Goal: Information Seeking & Learning: Learn about a topic

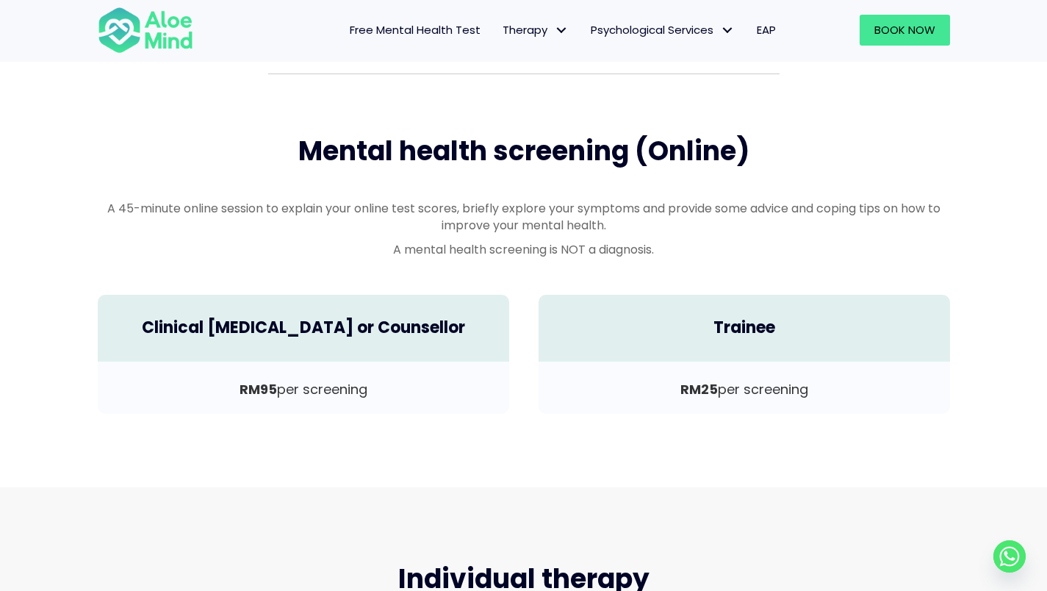
scroll to position [276, 0]
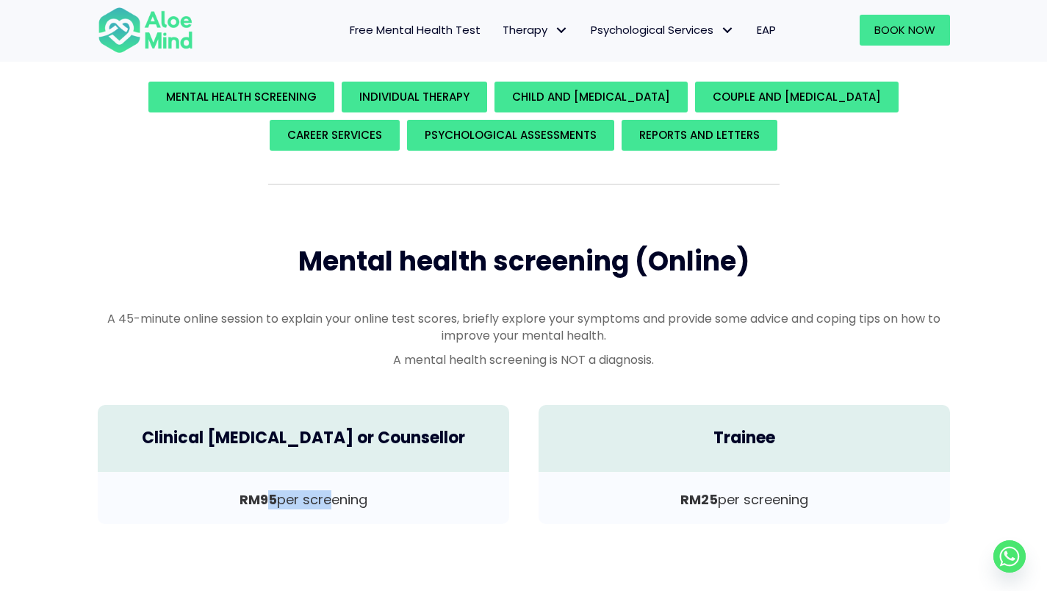
drag, startPoint x: 269, startPoint y: 488, endPoint x: 328, endPoint y: 497, distance: 59.5
click at [328, 497] on div "RM95 per screening" at bounding box center [304, 498] width 412 height 52
click at [328, 497] on p "RM95 per screening" at bounding box center [303, 499] width 382 height 19
drag, startPoint x: 372, startPoint y: 495, endPoint x: 305, endPoint y: 496, distance: 66.9
click at [306, 496] on p "RM95 per screening" at bounding box center [303, 499] width 382 height 19
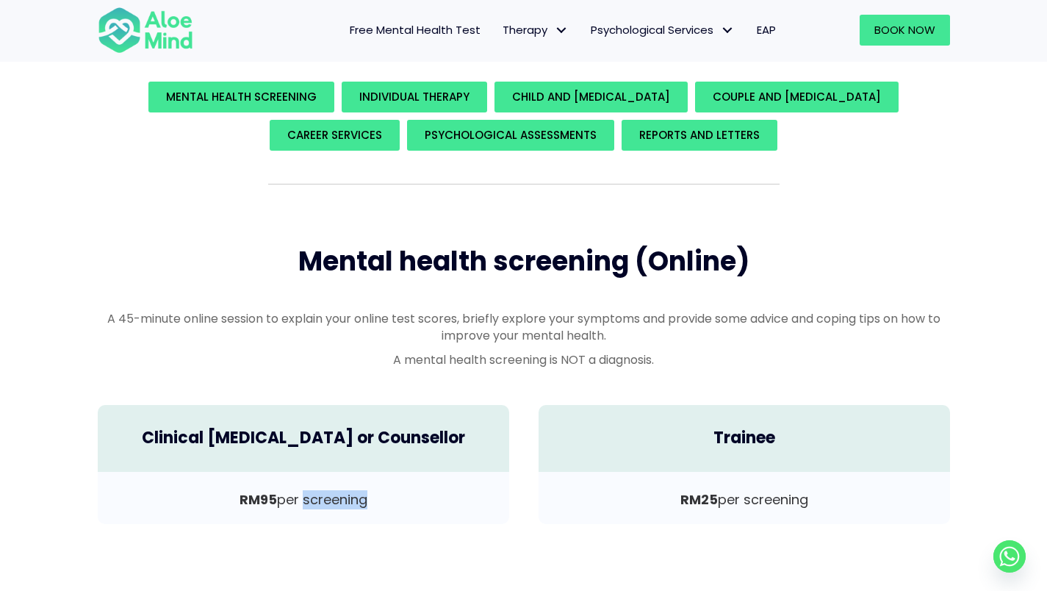
click at [305, 496] on p "RM95 per screening" at bounding box center [303, 499] width 382 height 19
drag, startPoint x: 304, startPoint y: 495, endPoint x: 409, endPoint y: 501, distance: 105.3
click at [409, 501] on p "RM95 per screening" at bounding box center [303, 499] width 382 height 19
drag, startPoint x: 462, startPoint y: 351, endPoint x: 567, endPoint y: 350, distance: 105.9
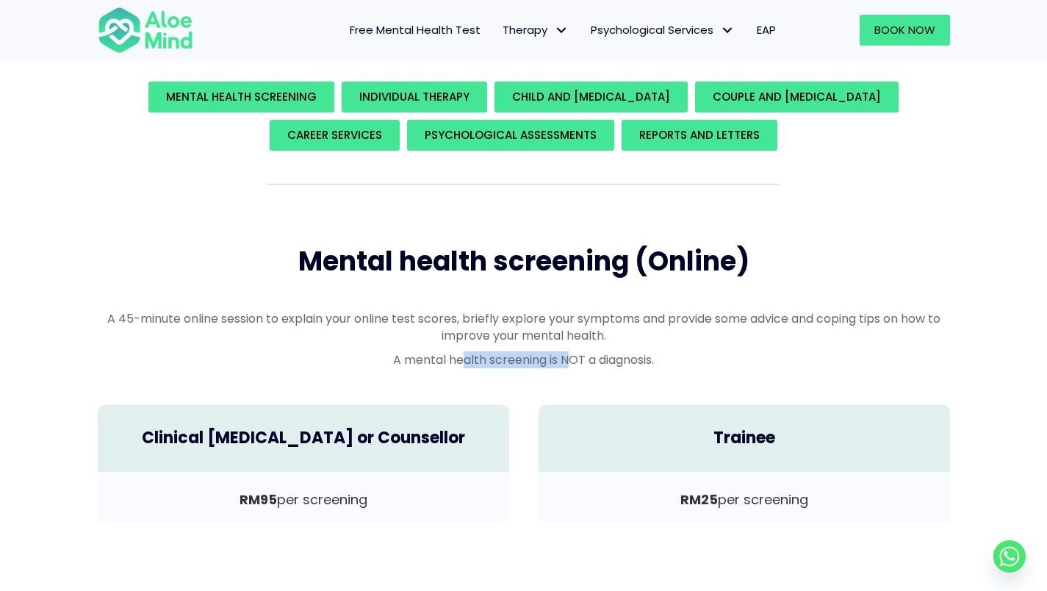
click at [567, 350] on div "A 45-minute online session to explain your online test scores, briefly explore …" at bounding box center [524, 339] width 853 height 59
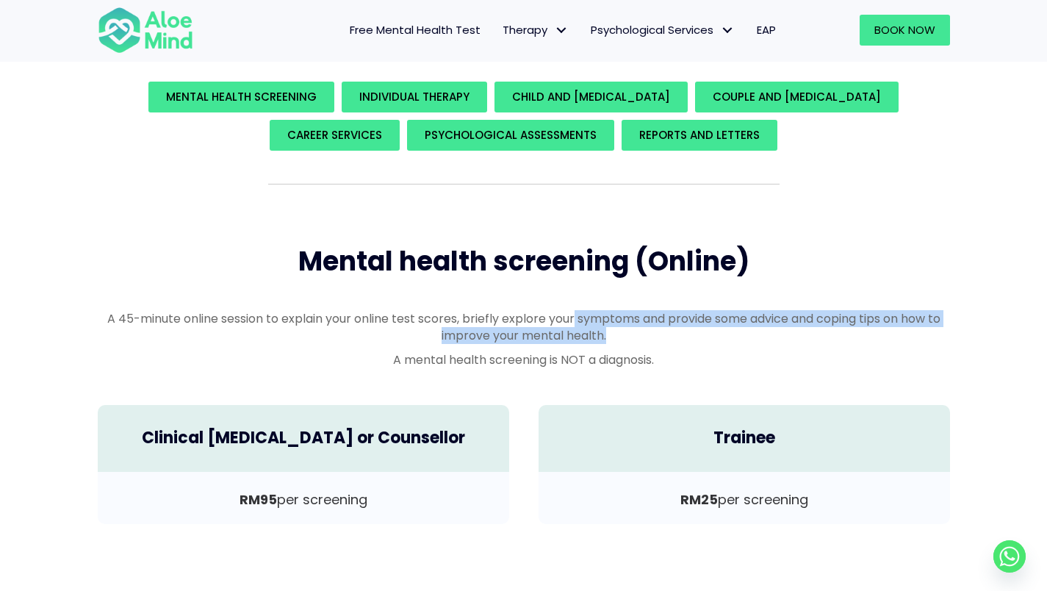
drag, startPoint x: 570, startPoint y: 305, endPoint x: 612, endPoint y: 336, distance: 52.0
click at [612, 336] on div "A 45-minute online session to explain your online test scores, briefly explore …" at bounding box center [524, 343] width 882 height 96
click at [612, 336] on p "A 45-minute online session to explain your online test scores, briefly explore …" at bounding box center [524, 327] width 853 height 34
drag, startPoint x: 612, startPoint y: 336, endPoint x: 601, endPoint y: 304, distance: 33.9
click at [601, 304] on div "A 45-minute online session to explain your online test scores, briefly explore …" at bounding box center [524, 343] width 882 height 96
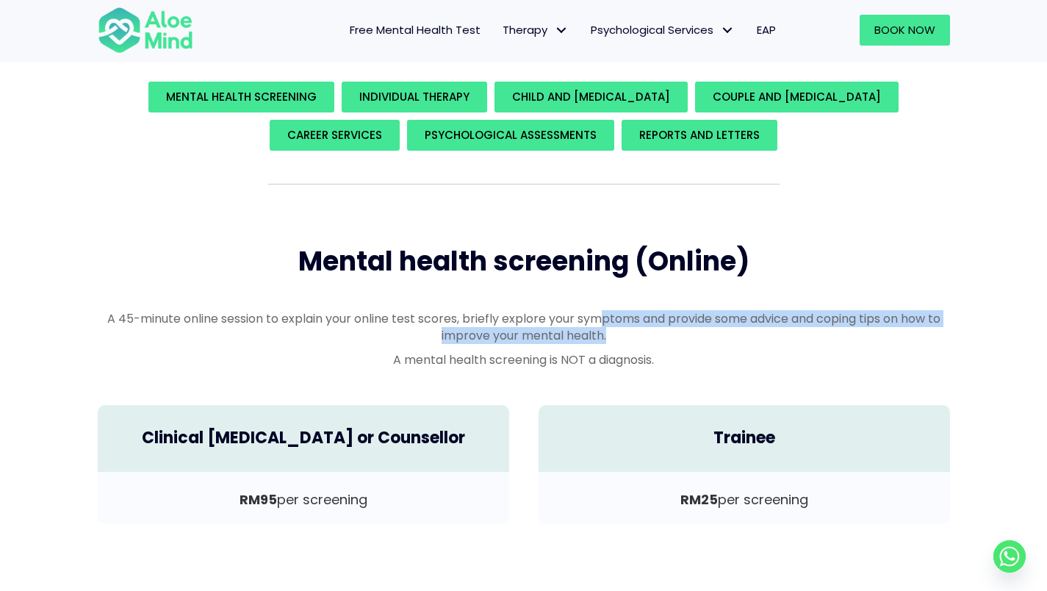
click at [601, 304] on div "A 45-minute online session to explain your online test scores, briefly explore …" at bounding box center [524, 343] width 882 height 96
drag, startPoint x: 598, startPoint y: 301, endPoint x: 620, endPoint y: 343, distance: 48.3
click at [620, 343] on div "A 45-minute online session to explain your online test scores, briefly explore …" at bounding box center [524, 343] width 882 height 96
click at [620, 343] on p "A 45-minute online session to explain your online test scores, briefly explore …" at bounding box center [524, 327] width 853 height 34
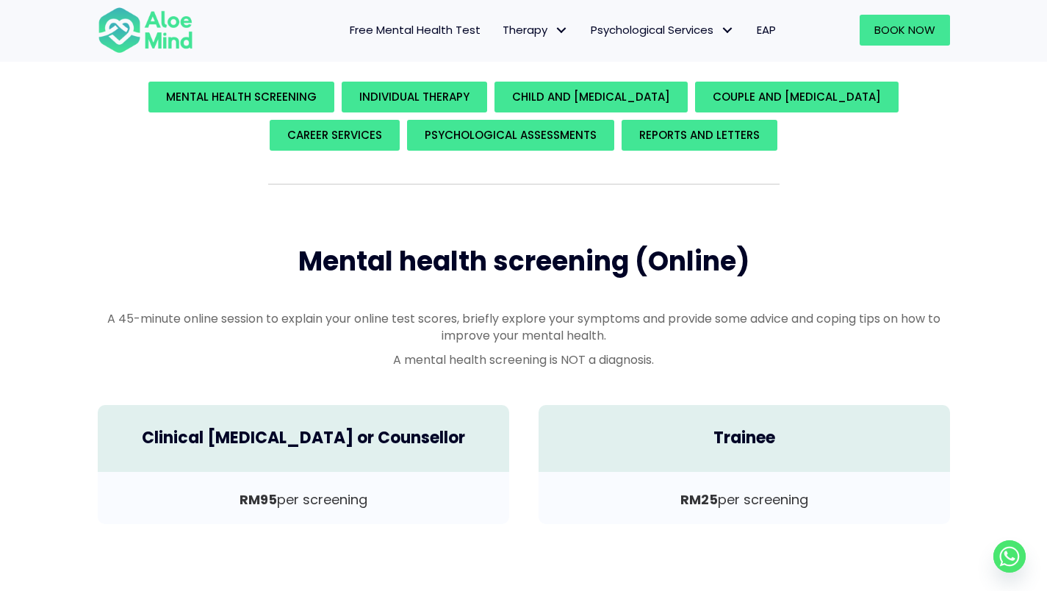
click at [620, 343] on p "A 45-minute online session to explain your online test scores, briefly explore …" at bounding box center [524, 327] width 853 height 34
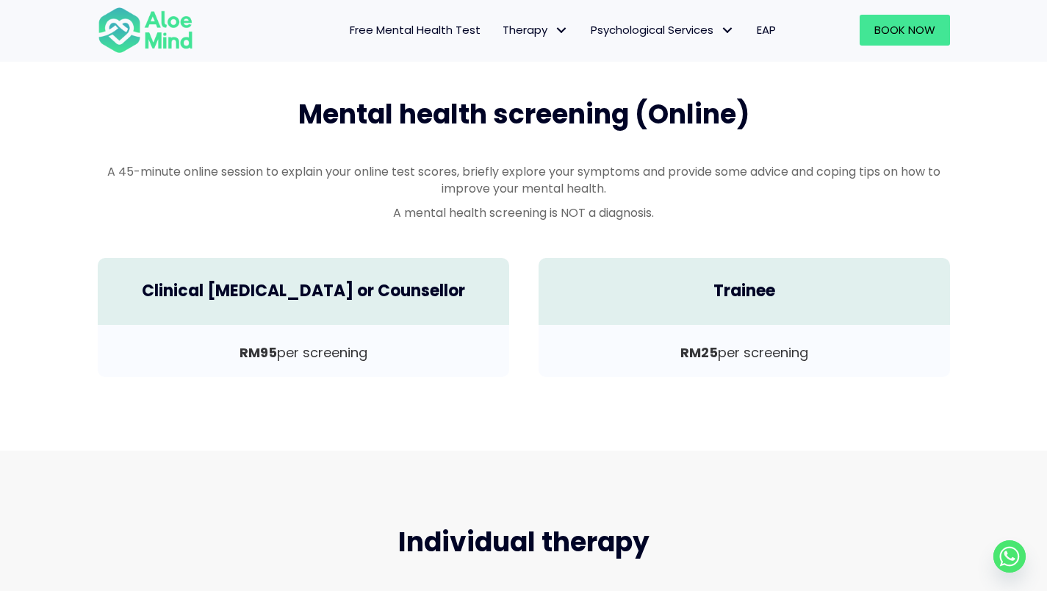
drag, startPoint x: 620, startPoint y: 343, endPoint x: 655, endPoint y: 365, distance: 41.0
click at [655, 365] on div "RM25 per screening" at bounding box center [745, 351] width 412 height 52
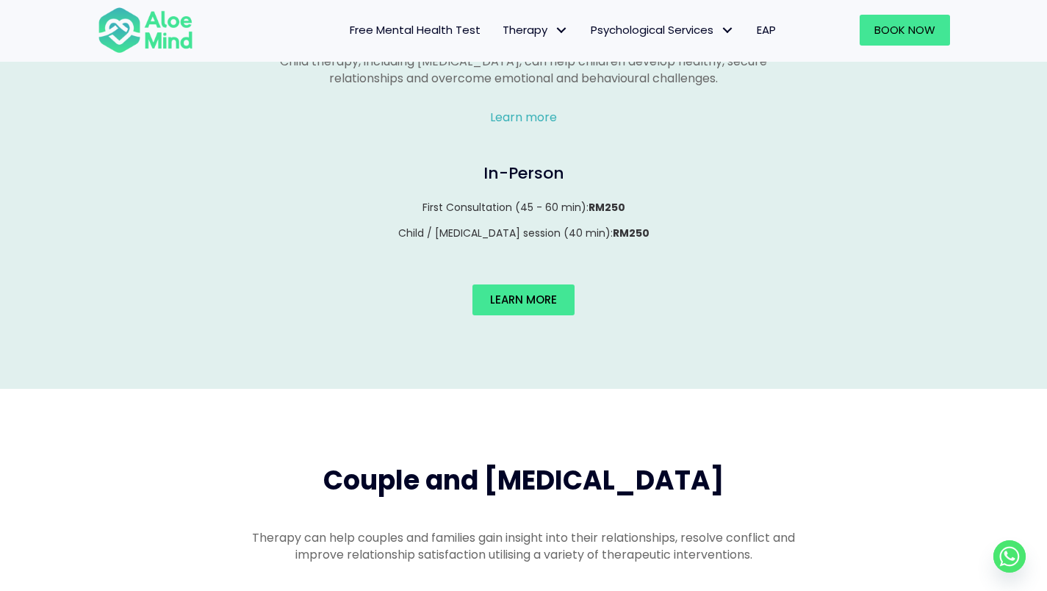
scroll to position [1305, 0]
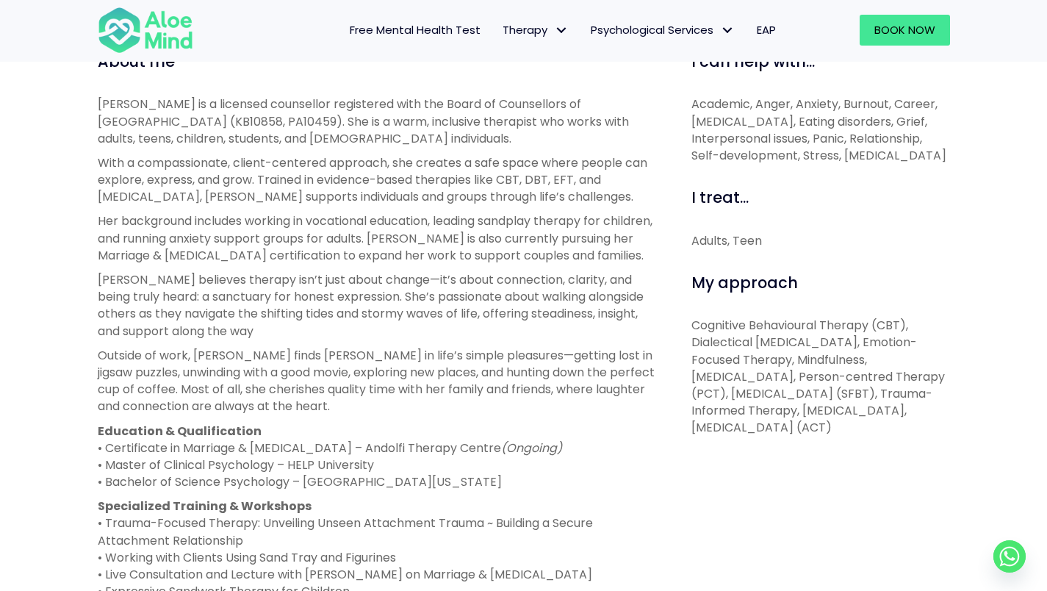
scroll to position [662, 0]
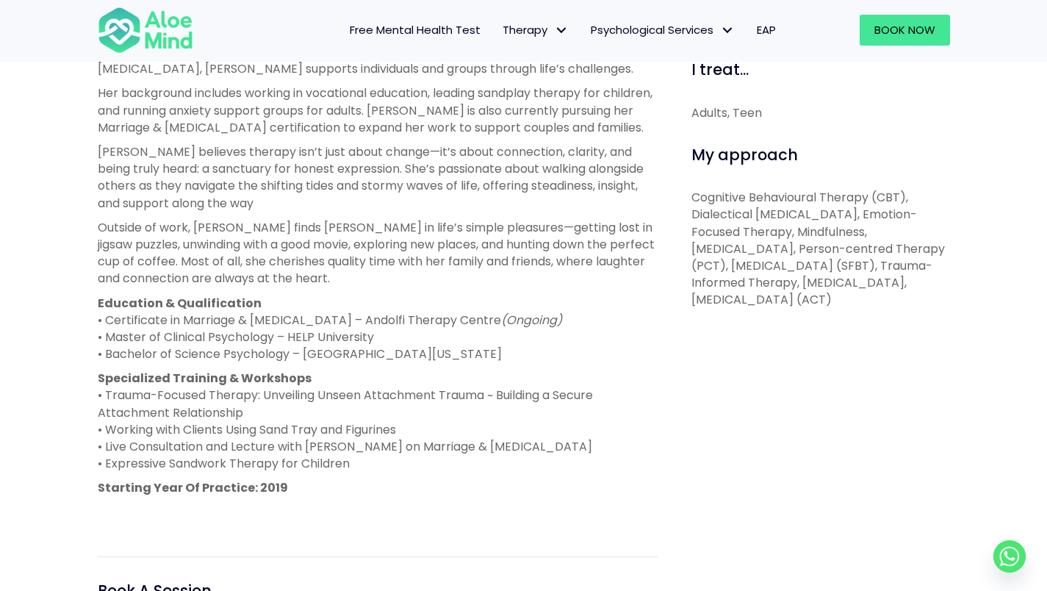
click at [863, 259] on p "Cognitive Behavioural Therapy (CBT), Dialectical [MEDICAL_DATA], Emotion-Focuse…" at bounding box center [821, 248] width 259 height 119
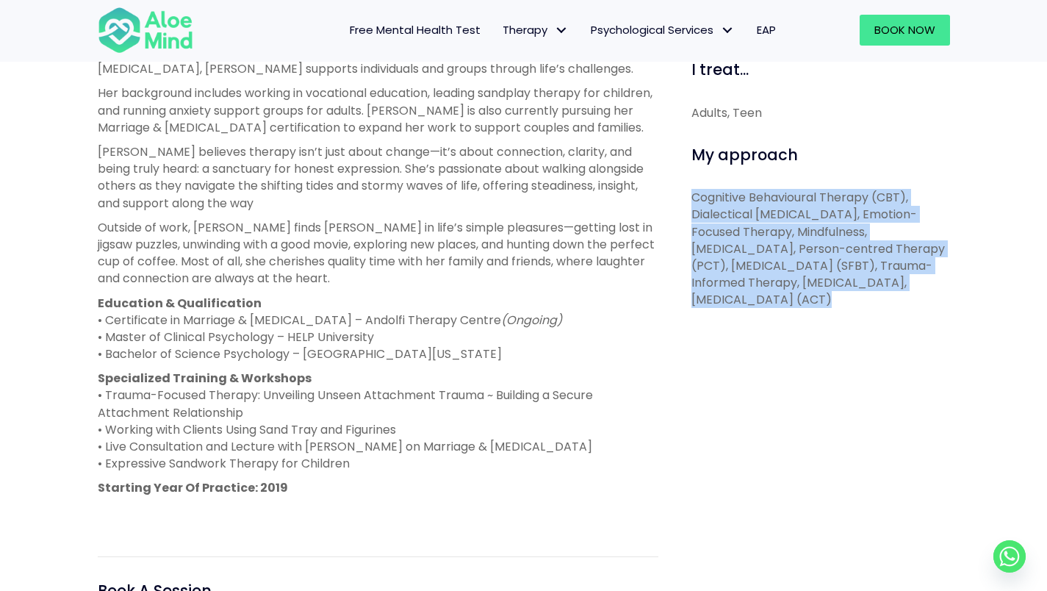
click at [863, 259] on p "Cognitive Behavioural Therapy (CBT), Dialectical [MEDICAL_DATA], Emotion-Focuse…" at bounding box center [821, 248] width 259 height 119
click at [872, 298] on p "Cognitive Behavioural Therapy (CBT), Dialectical [MEDICAL_DATA], Emotion-Focuse…" at bounding box center [821, 248] width 259 height 119
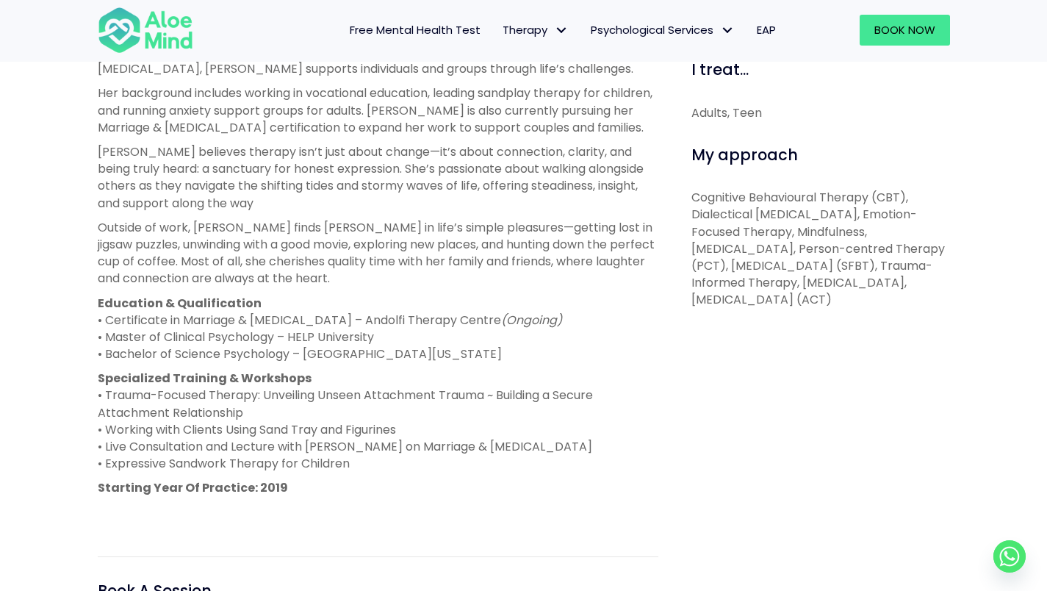
click at [874, 308] on p "Cognitive Behavioural Therapy (CBT), Dialectical [MEDICAL_DATA], Emotion-Focuse…" at bounding box center [821, 248] width 259 height 119
click at [872, 293] on p "Cognitive Behavioural Therapy (CBT), Dialectical [MEDICAL_DATA], Emotion-Focuse…" at bounding box center [821, 248] width 259 height 119
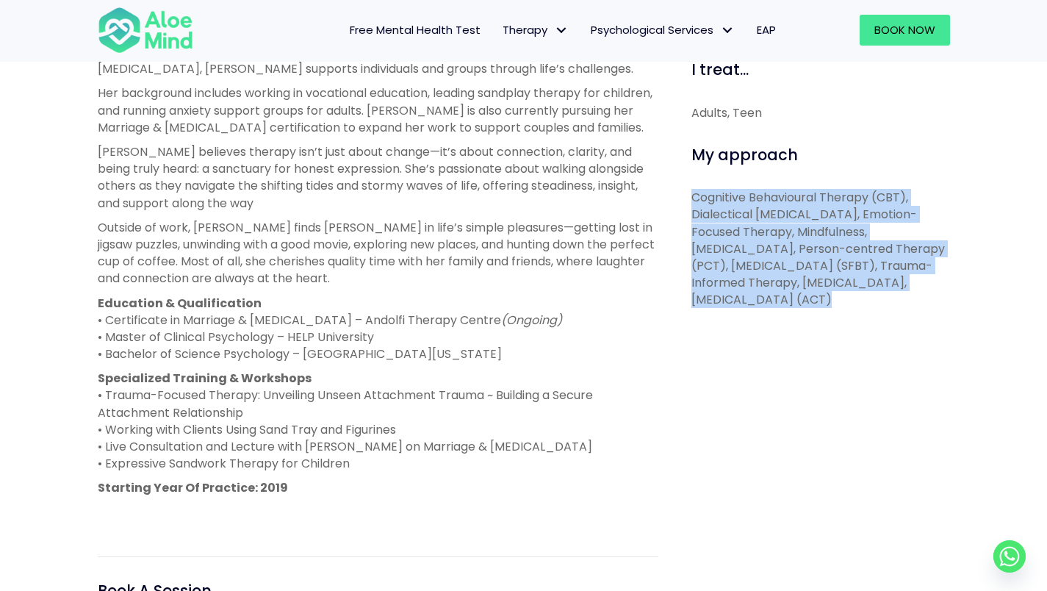
click at [872, 293] on p "Cognitive Behavioural Therapy (CBT), Dialectical [MEDICAL_DATA], Emotion-Focuse…" at bounding box center [821, 248] width 259 height 119
click at [854, 403] on div "I can help with... Academic, Anger, Anxiety, Burnout, Career, [MEDICAL_DATA], E…" at bounding box center [816, 329] width 292 height 813
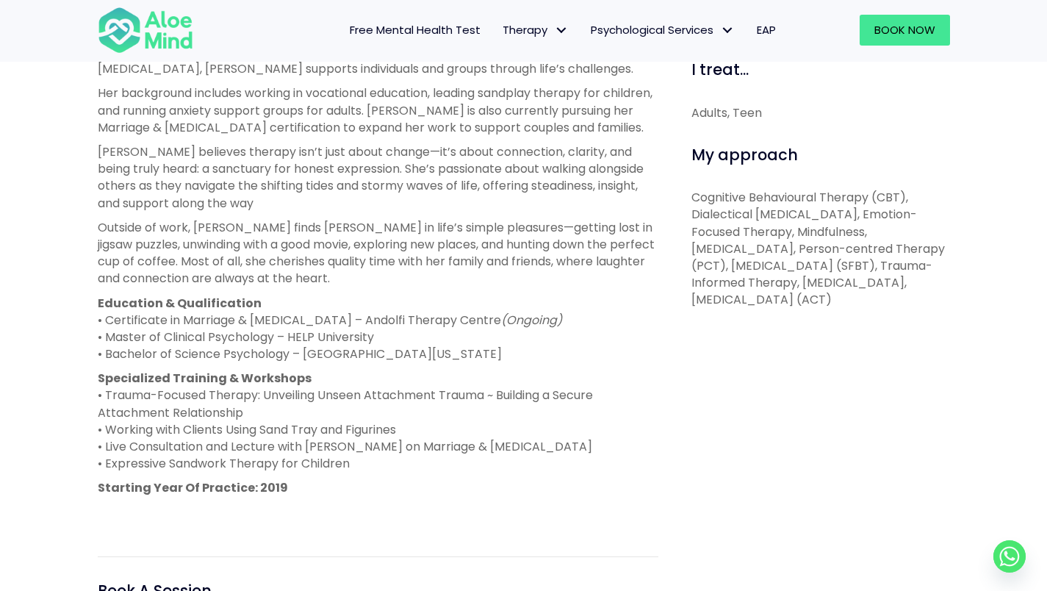
click at [373, 462] on p "Specialized Training & Workshops • Trauma-Focused Therapy: Unveiling Unseen Att…" at bounding box center [378, 421] width 561 height 102
click at [374, 449] on p "Specialized Training & Workshops • Trauma-Focused Therapy: Unveiling Unseen Att…" at bounding box center [378, 421] width 561 height 102
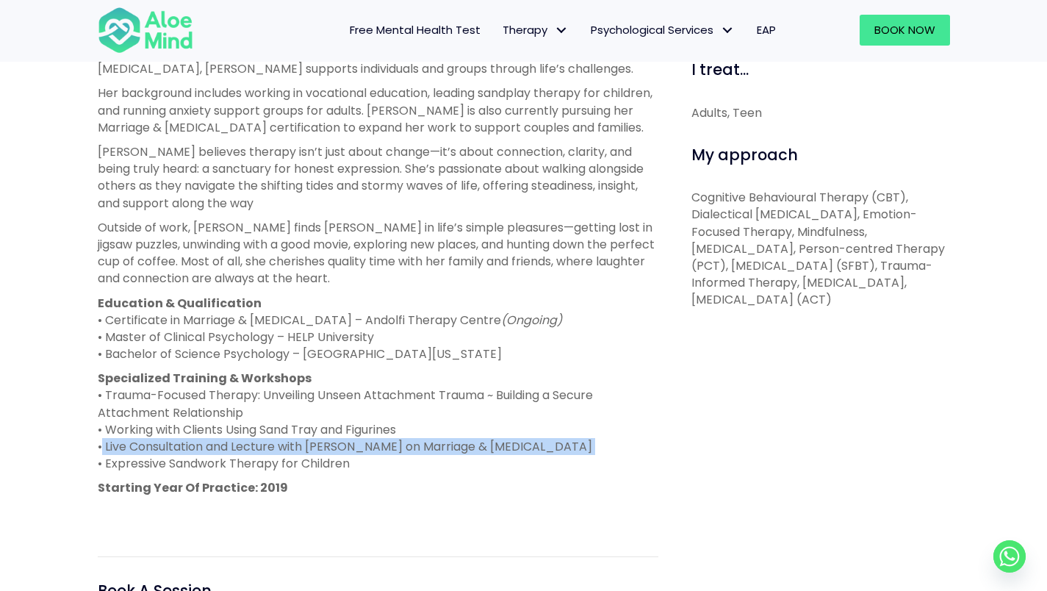
click at [374, 449] on p "Specialized Training & Workshops • Trauma-Focused Therapy: Unveiling Unseen Att…" at bounding box center [378, 421] width 561 height 102
click at [375, 441] on p "Specialized Training & Workshops • Trauma-Focused Therapy: Unveiling Unseen Att…" at bounding box center [378, 421] width 561 height 102
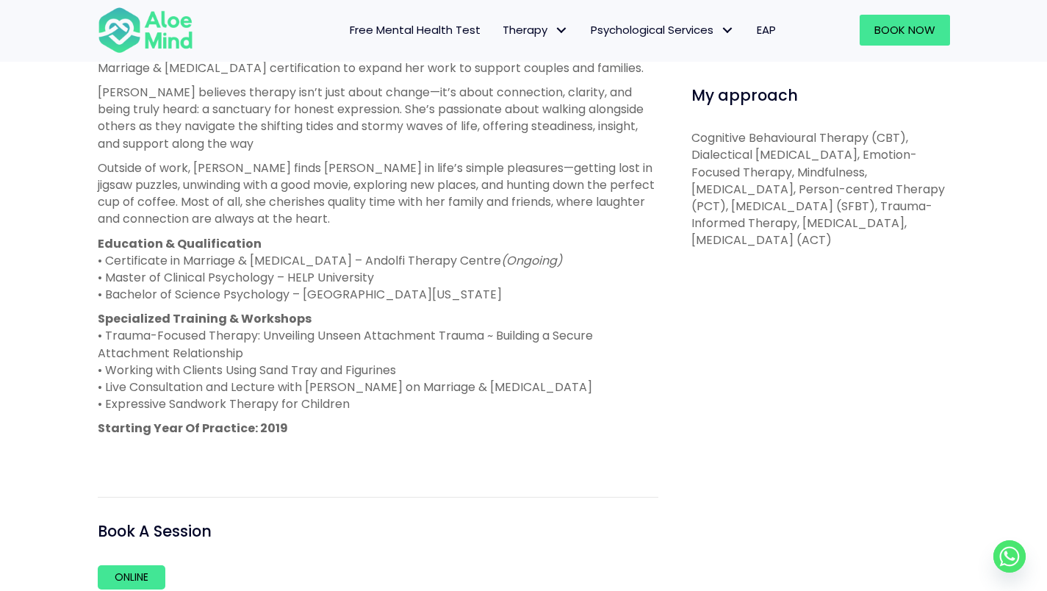
scroll to position [735, 0]
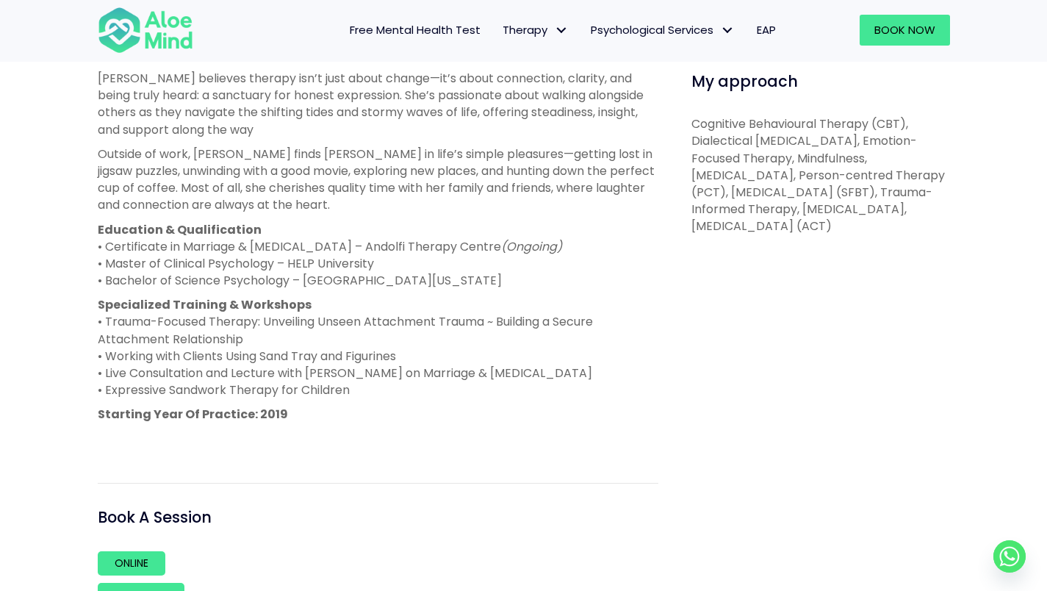
click at [392, 378] on p "Specialized Training & Workshops • Trauma-Focused Therapy: Unveiling Unseen Att…" at bounding box center [378, 347] width 561 height 102
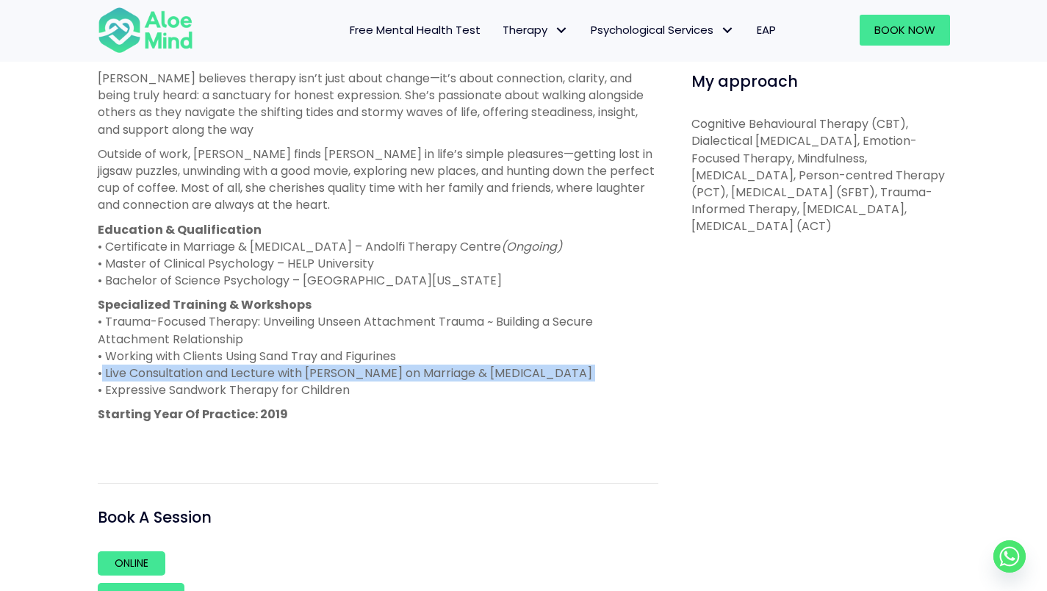
click at [392, 378] on p "Specialized Training & Workshops • Trauma-Focused Therapy: Unveiling Unseen Att…" at bounding box center [378, 347] width 561 height 102
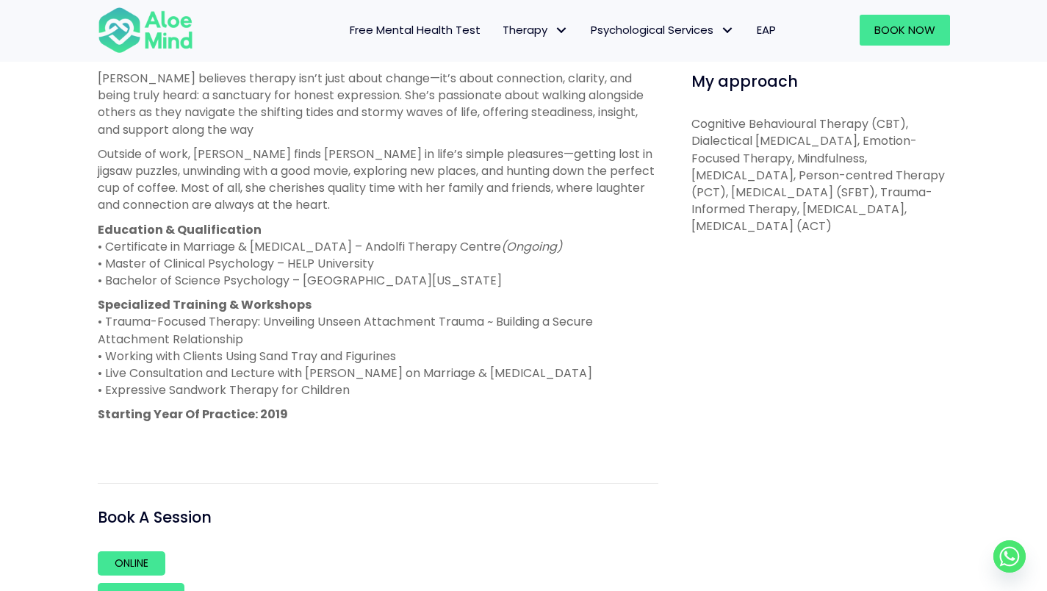
click at [395, 360] on p "Specialized Training & Workshops • Trauma-Focused Therapy: Unveiling Unseen Att…" at bounding box center [378, 347] width 561 height 102
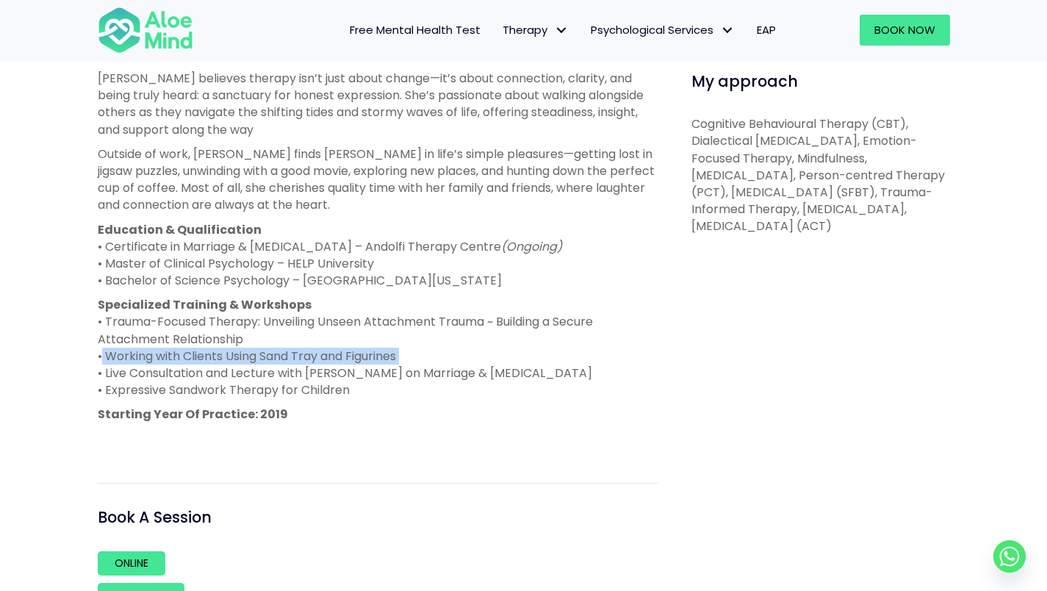
click at [395, 360] on p "Specialized Training & Workshops • Trauma-Focused Therapy: Unveiling Unseen Att…" at bounding box center [378, 347] width 561 height 102
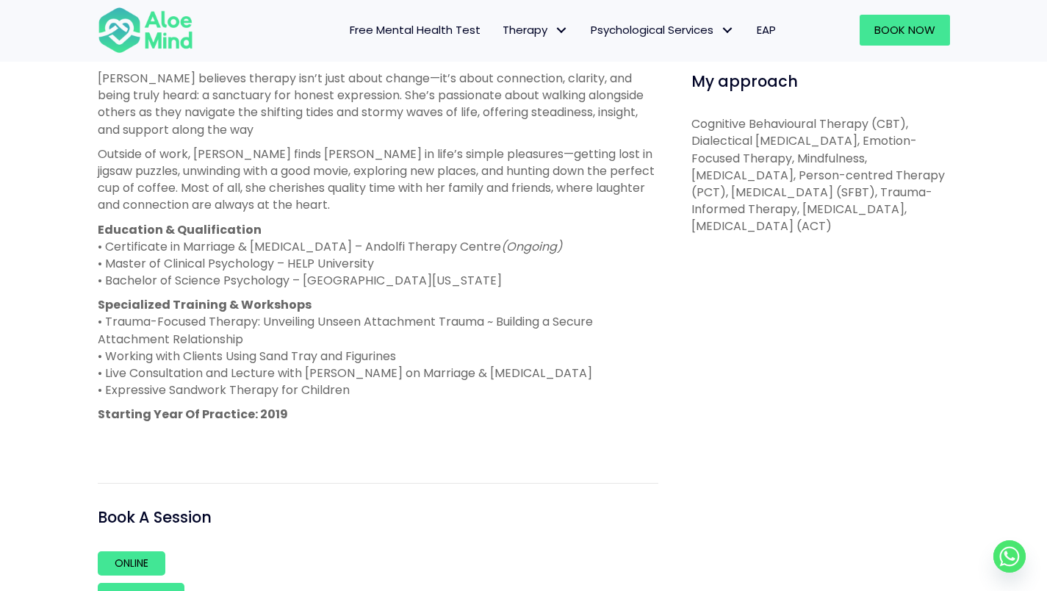
click at [373, 288] on p "Education & Qualification • Certificate in Marriage & [MEDICAL_DATA] – Andolfi …" at bounding box center [378, 255] width 561 height 68
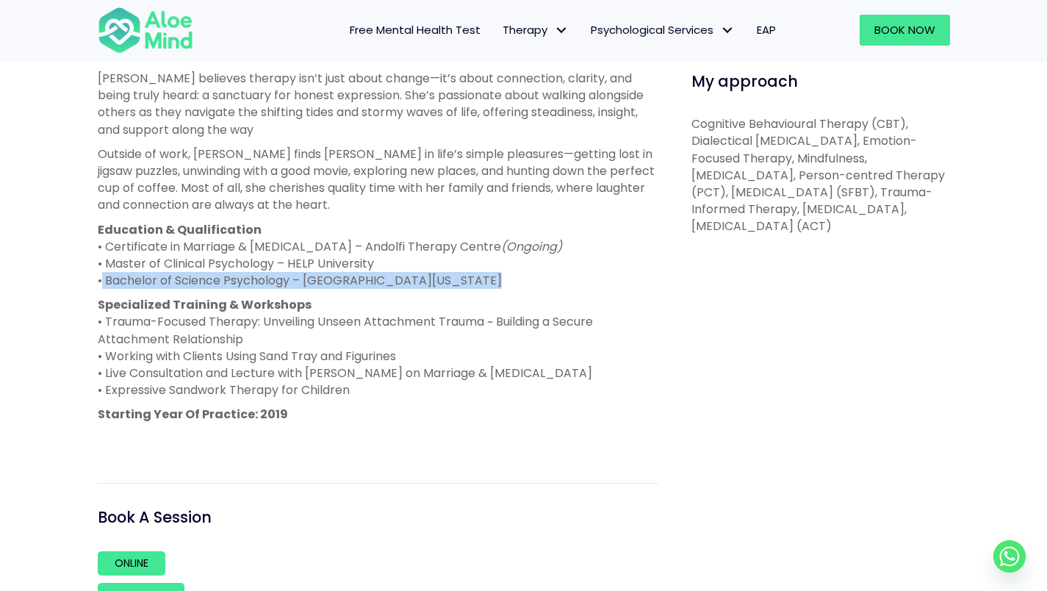
click at [373, 288] on p "Education & Qualification • Certificate in Marriage & [MEDICAL_DATA] – Andolfi …" at bounding box center [378, 255] width 561 height 68
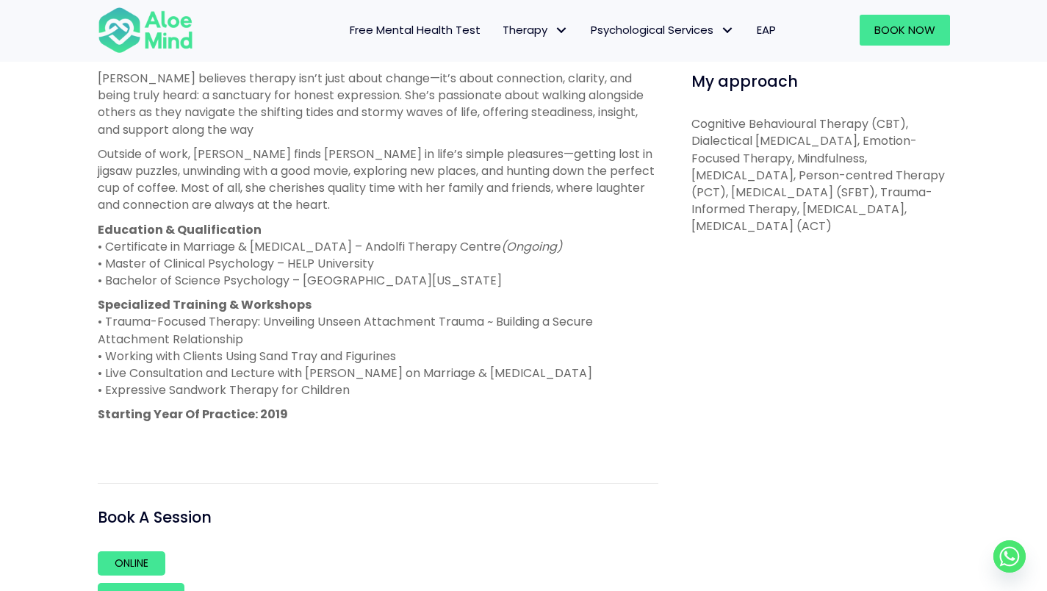
click at [368, 270] on p "Education & Qualification • Certificate in Marriage & [MEDICAL_DATA] – Andolfi …" at bounding box center [378, 255] width 561 height 68
click at [373, 259] on p "Education & Qualification • Certificate in Marriage & [MEDICAL_DATA] – Andolfi …" at bounding box center [378, 255] width 561 height 68
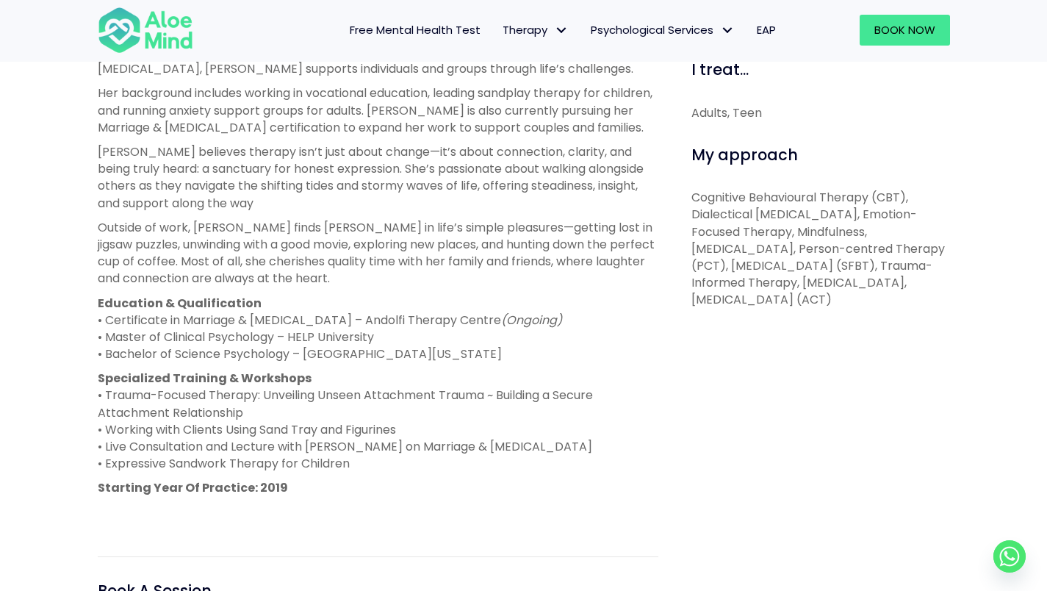
scroll to position [441, 0]
